Goal: Information Seeking & Learning: Learn about a topic

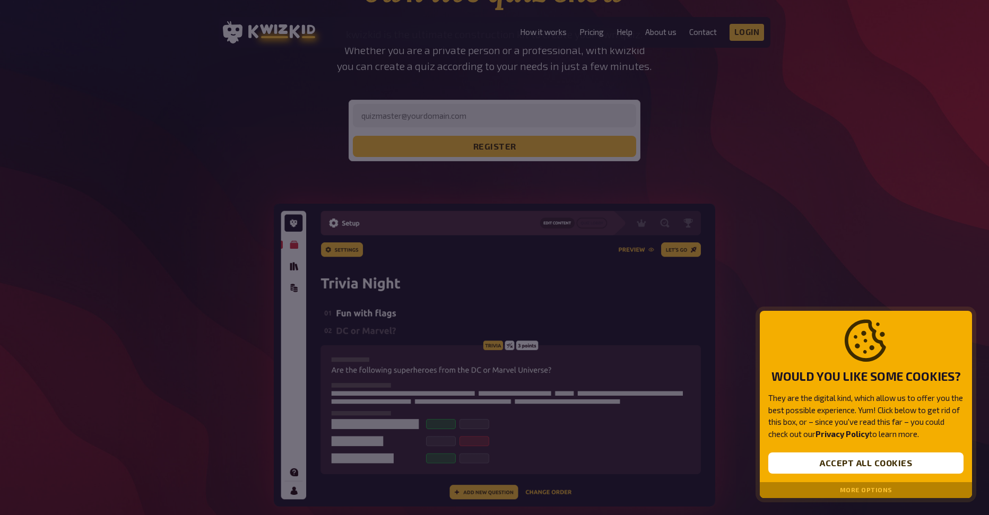
scroll to position [212, 0]
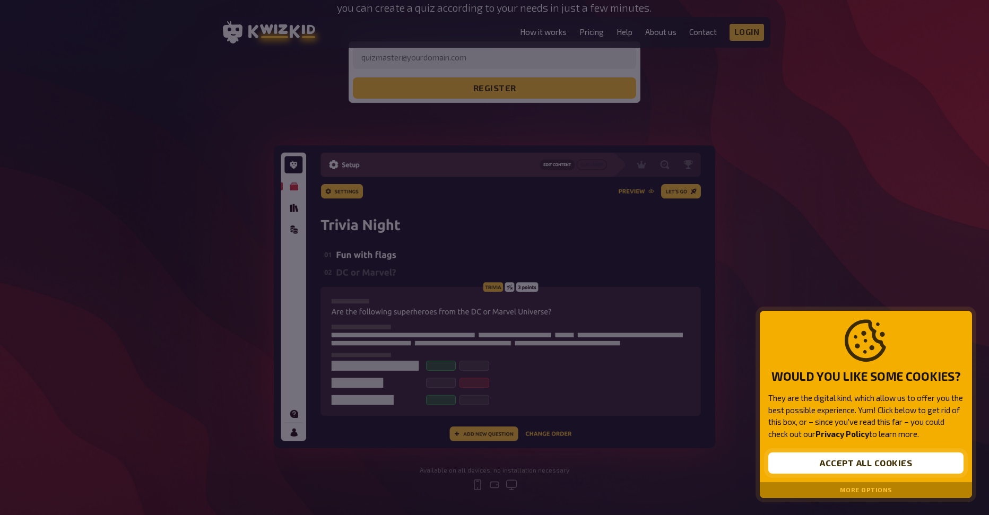
click at [904, 458] on button "Accept all cookies" at bounding box center [865, 463] width 195 height 21
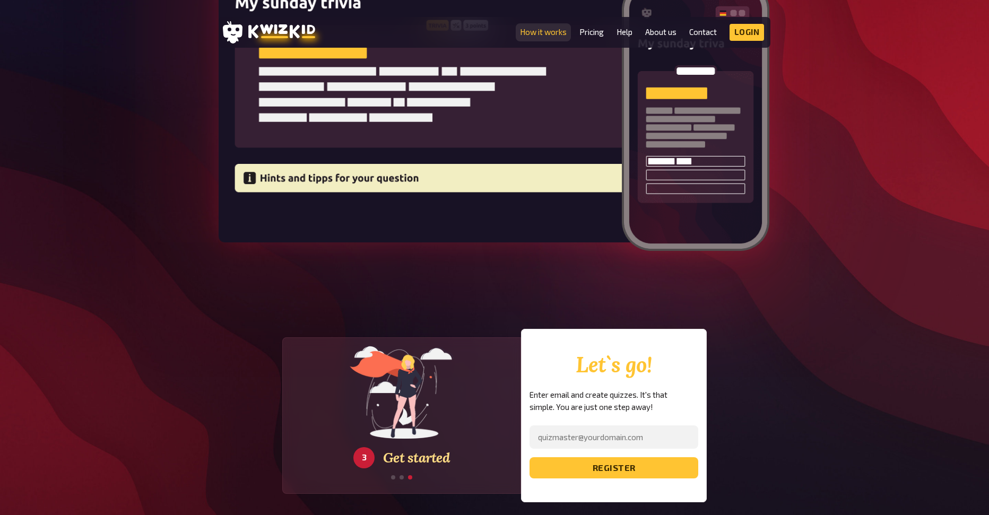
scroll to position [1910, 0]
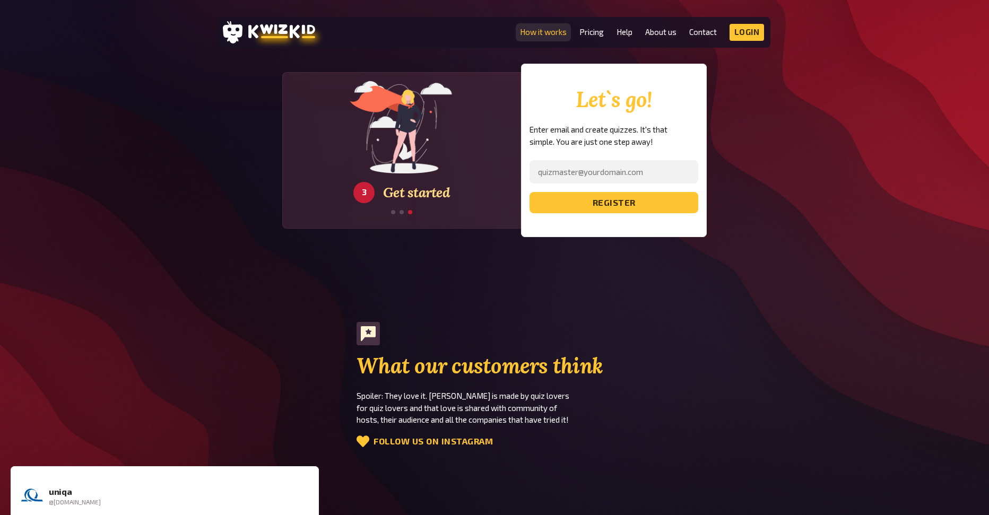
click at [537, 33] on link "How it works" at bounding box center [543, 32] width 47 height 9
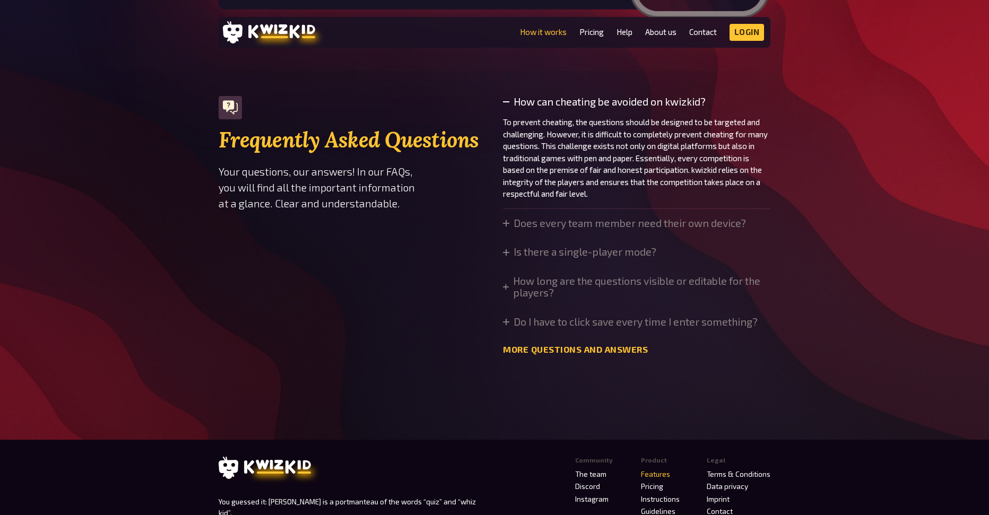
scroll to position [3045, 0]
